Goal: Navigation & Orientation: Find specific page/section

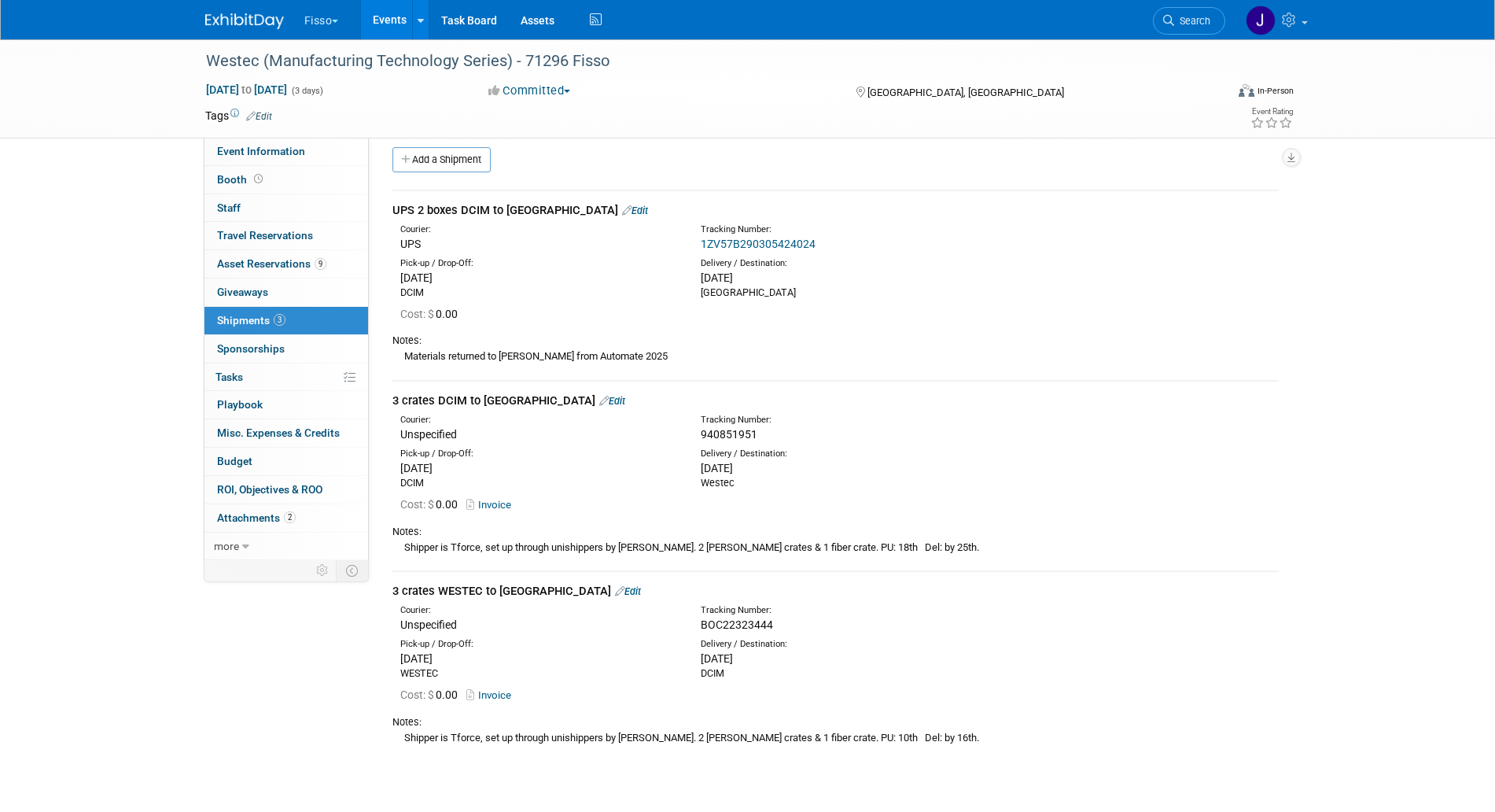
scroll to position [12, 0]
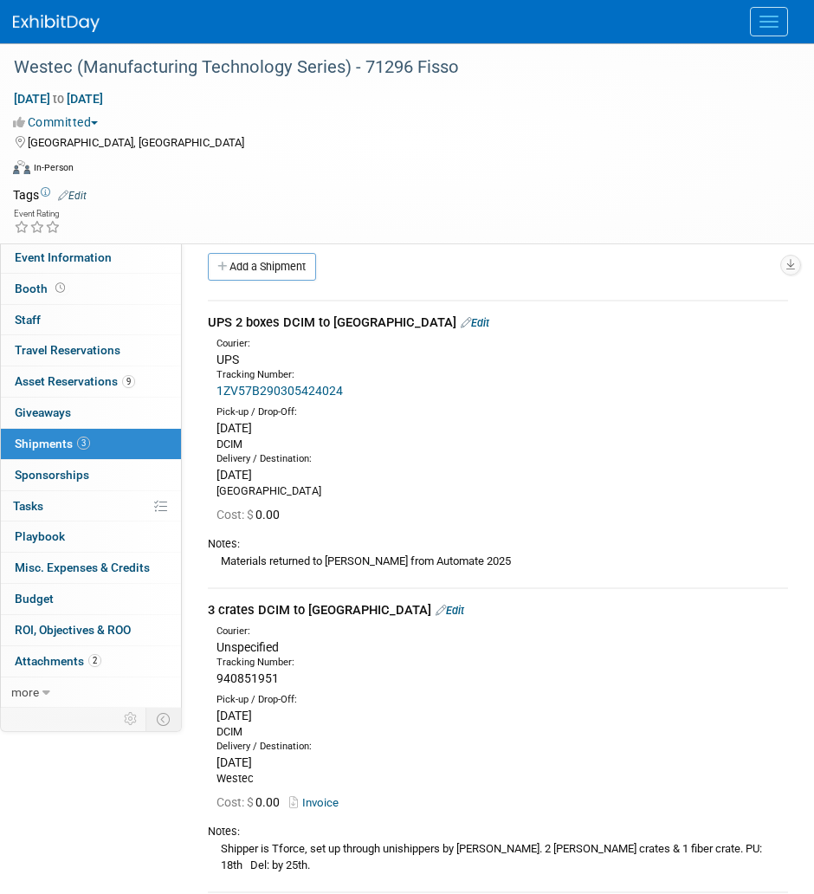
click at [764, 16] on span "Menu" at bounding box center [768, 17] width 19 height 2
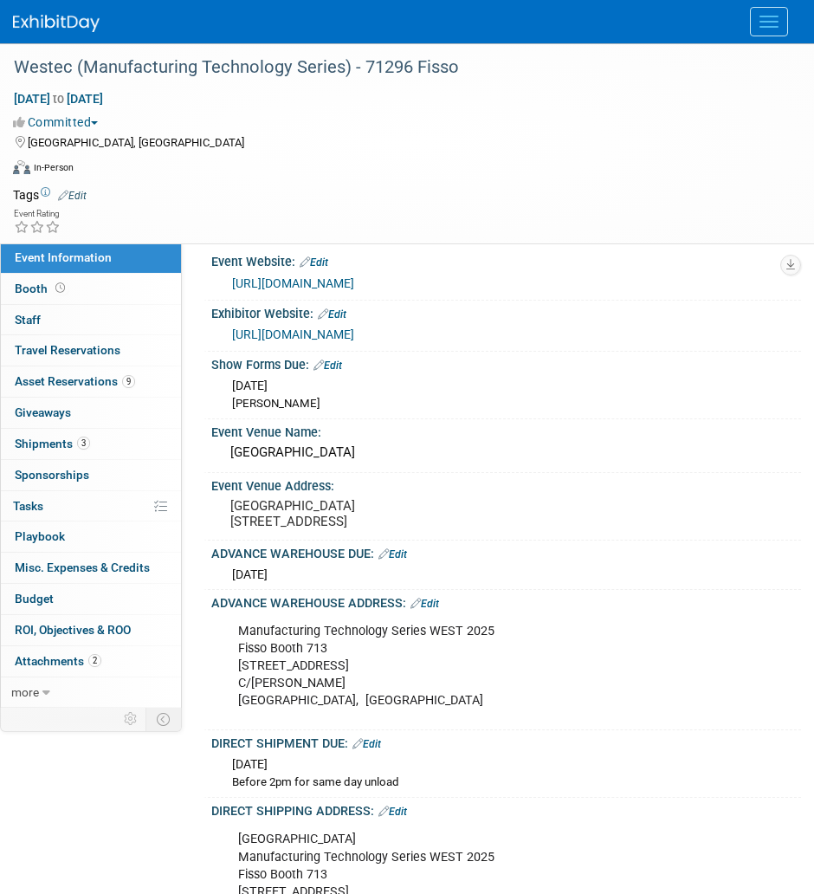
click at [803, 23] on div "Fisso Explore: My Workspaces 29 Go to Workspace: Accutron Axiodent BaseVac Bien…" at bounding box center [407, 21] width 814 height 43
click at [788, 23] on div at bounding box center [407, 21] width 788 height 43
click at [777, 22] on span "Menu" at bounding box center [768, 22] width 19 height 2
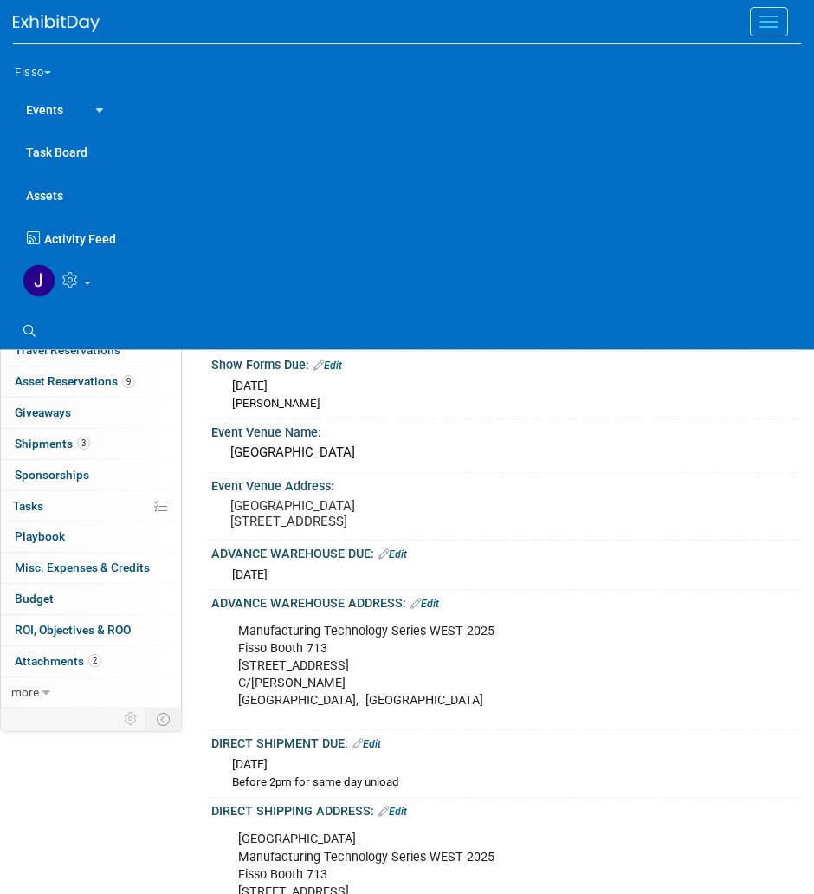
click at [36, 70] on button "Fisso" at bounding box center [43, 69] width 60 height 36
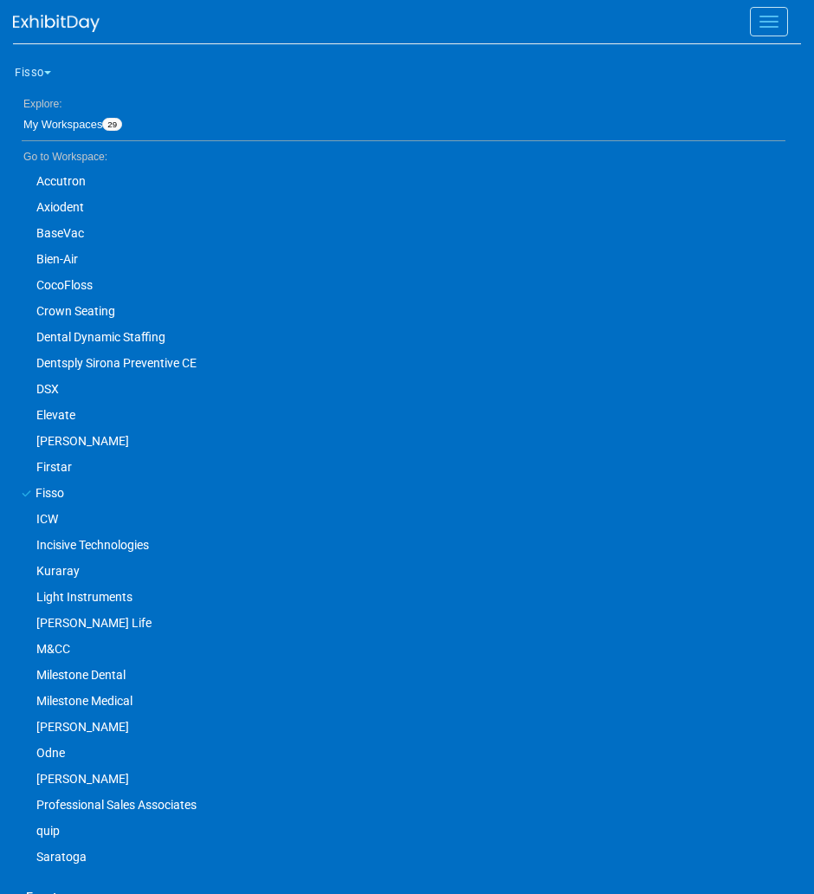
click at [115, 362] on link "Dentsply Sirona Preventive CE" at bounding box center [399, 363] width 772 height 26
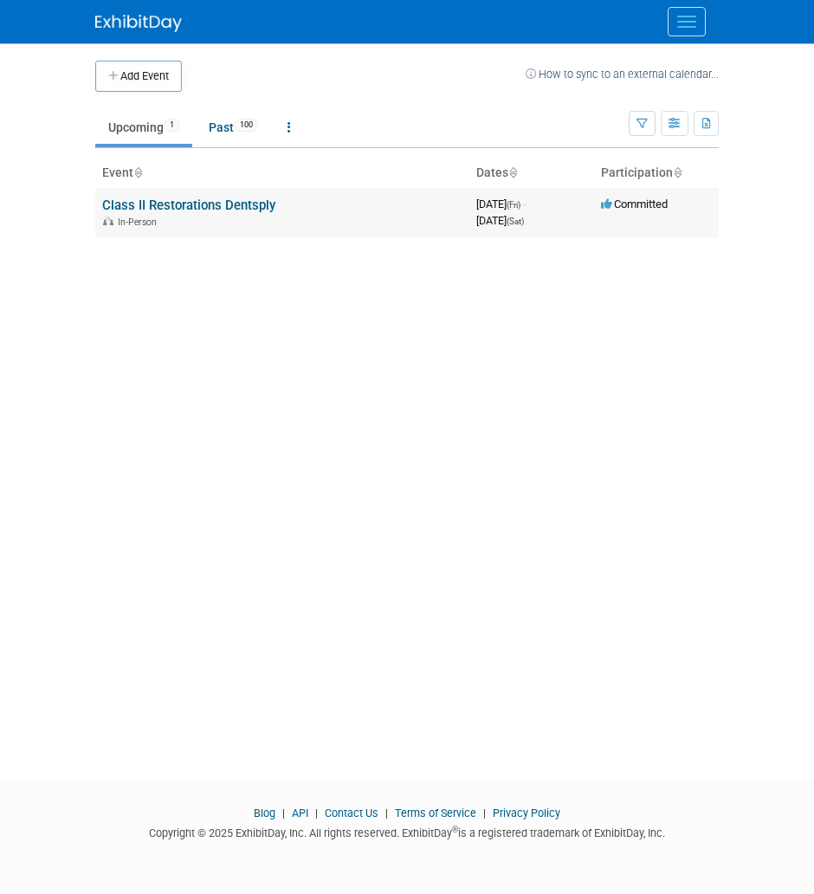
click at [188, 205] on link "Class II Restorations Dentsply" at bounding box center [188, 205] width 173 height 16
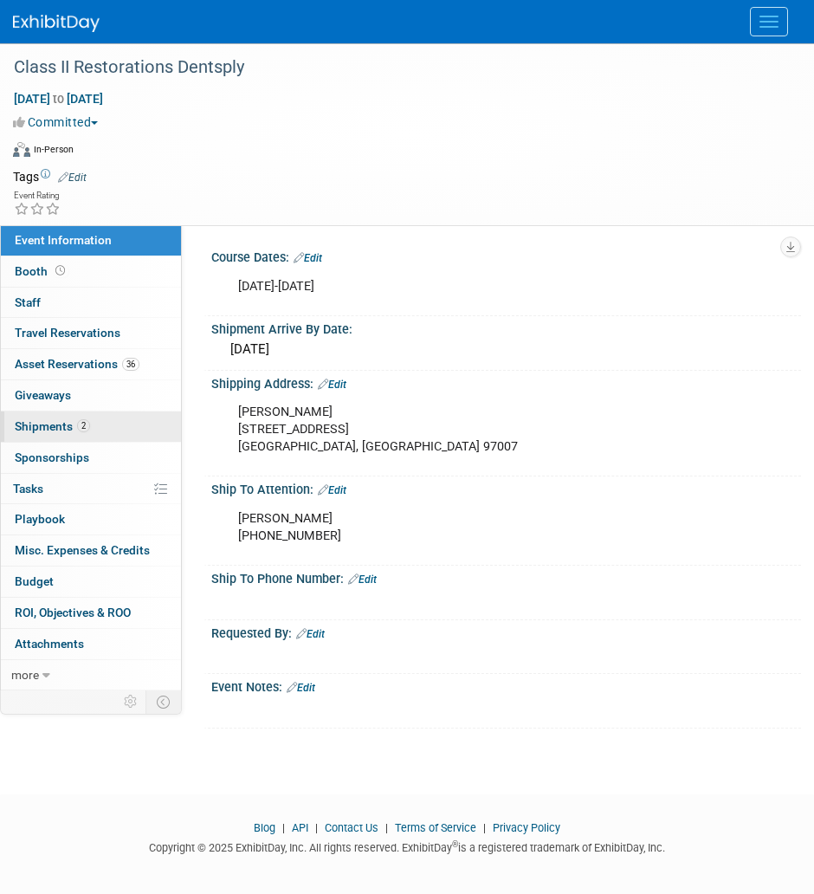
click at [119, 428] on link "2 Shipments 2" at bounding box center [91, 426] width 180 height 30
